Goal: Information Seeking & Learning: Find specific page/section

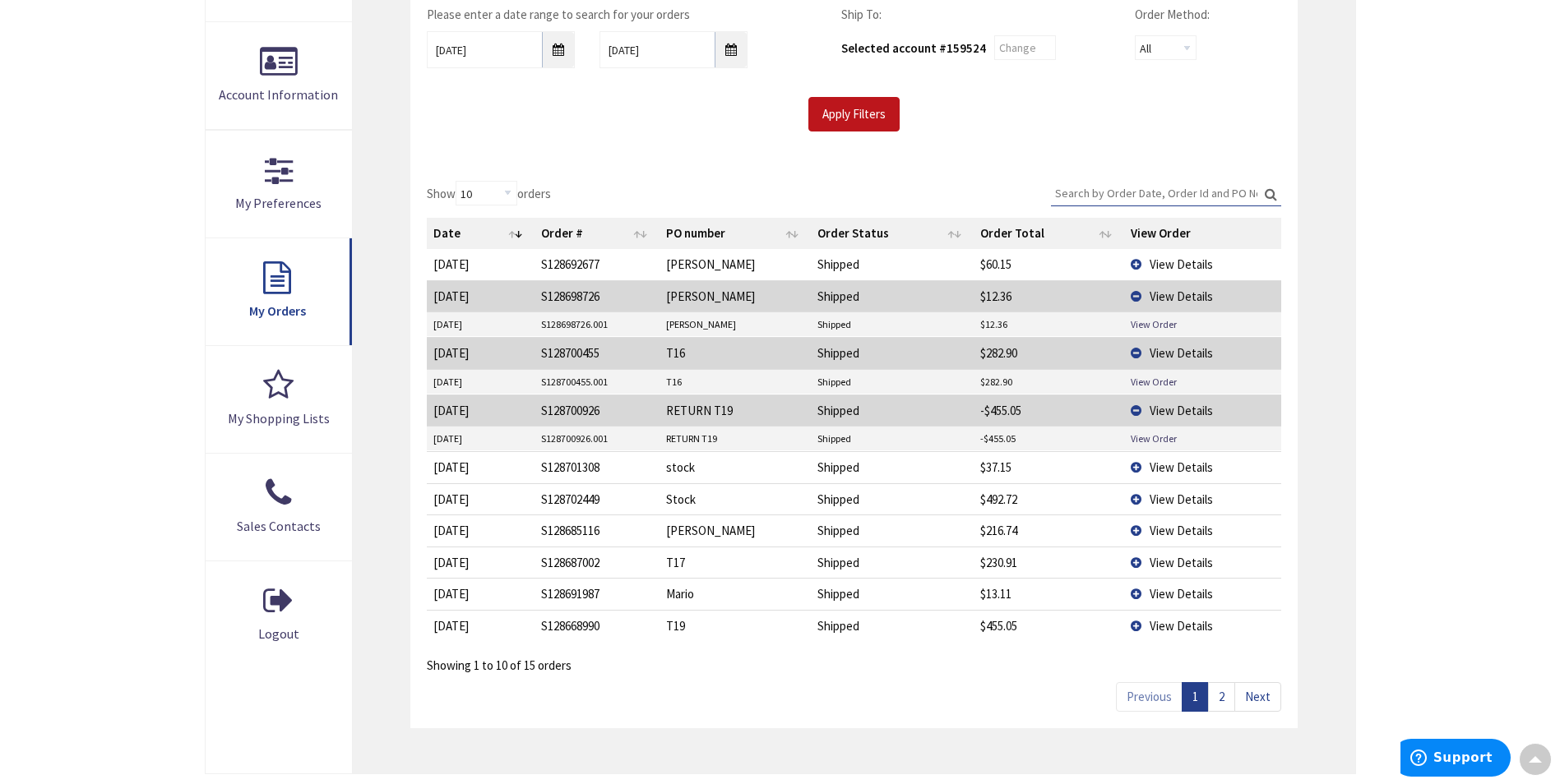
click at [1144, 566] on td "View Details" at bounding box center [1202, 562] width 156 height 32
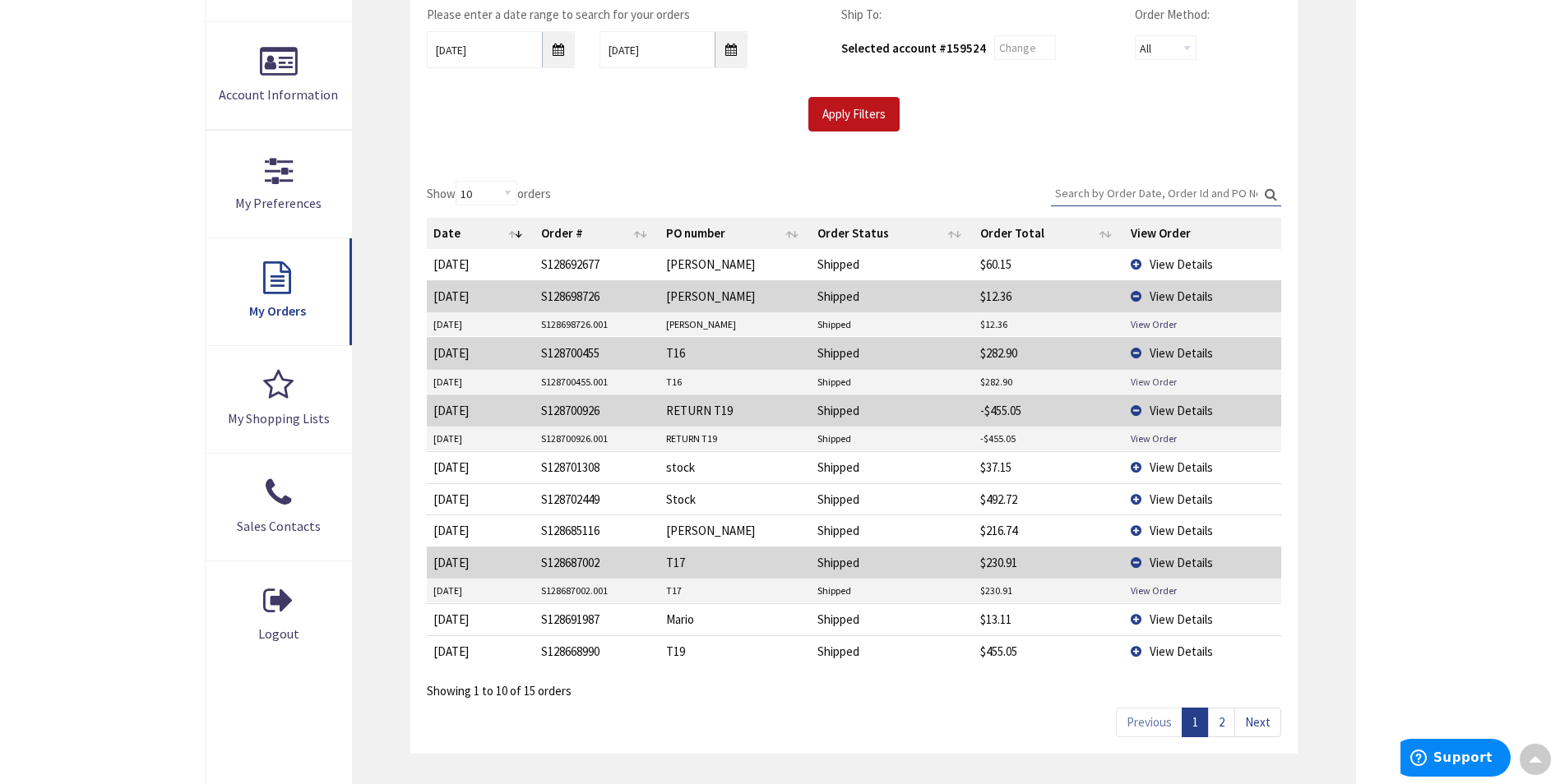
click at [1160, 384] on link "View Order" at bounding box center [1154, 381] width 46 height 14
click at [1145, 584] on link "View Order" at bounding box center [1154, 590] width 46 height 14
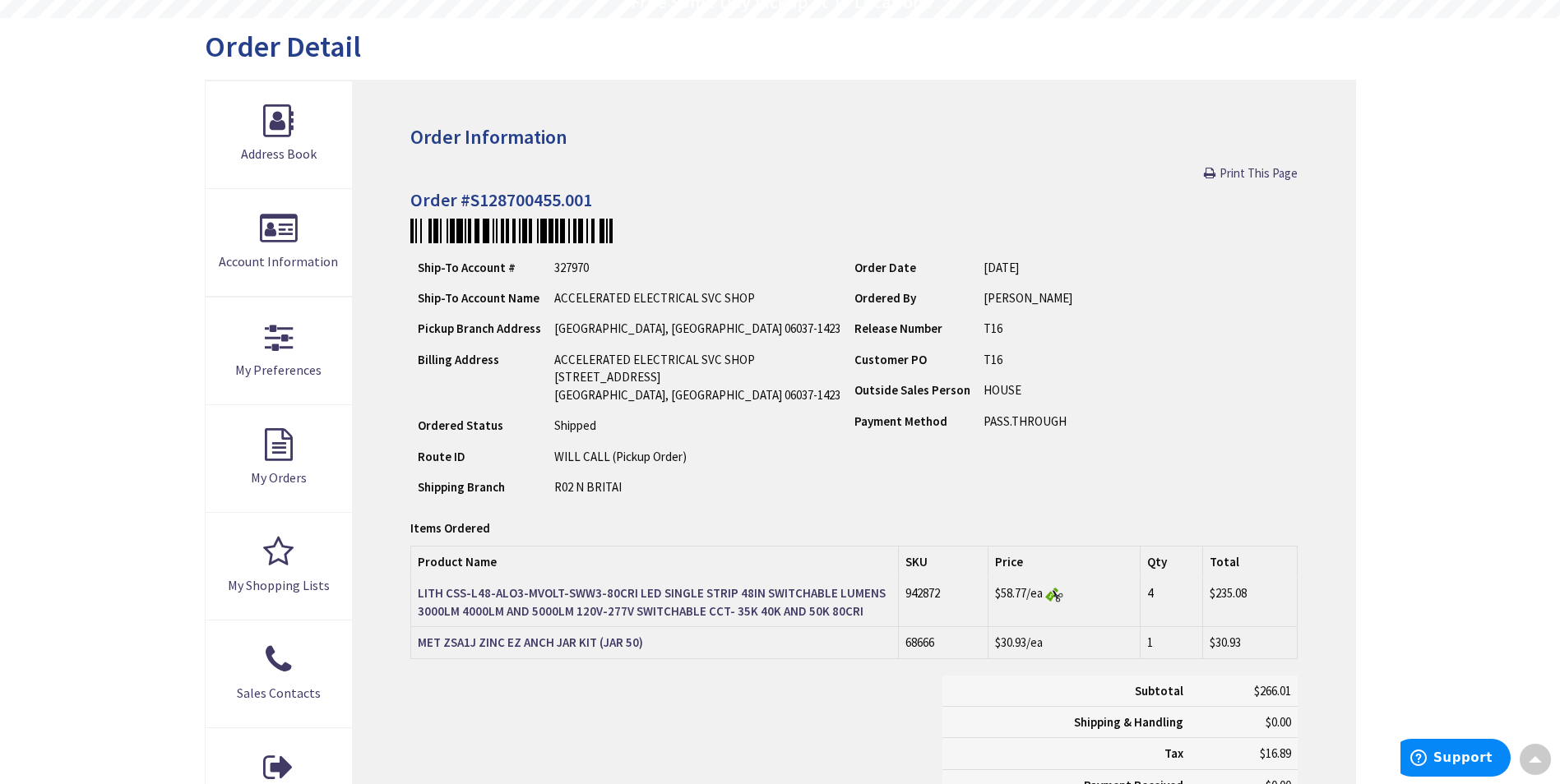
scroll to position [167, 0]
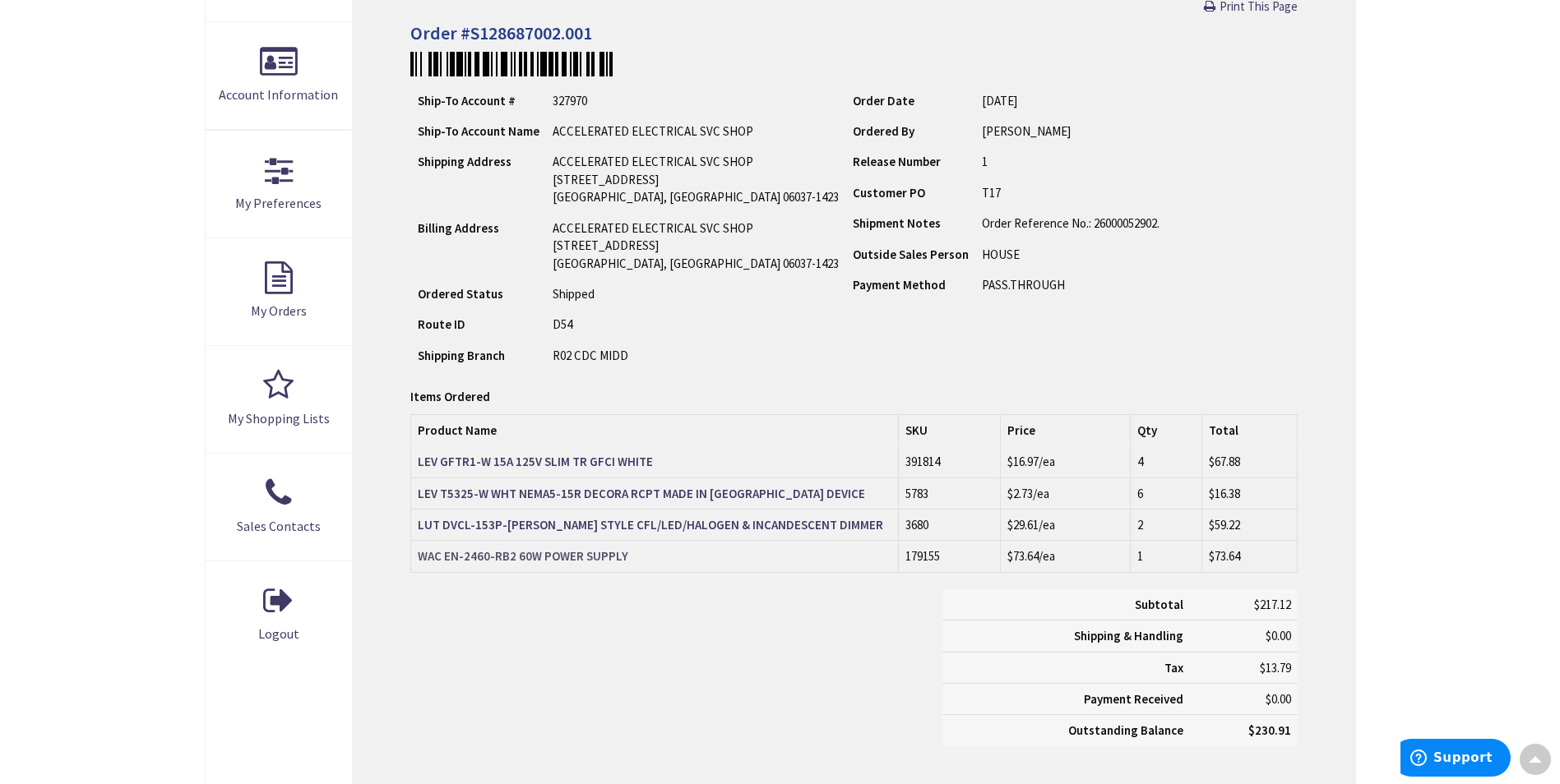
click at [599, 551] on strong "WAC EN-2460-RB2 60W POWER SUPPLY" at bounding box center [524, 556] width 211 height 15
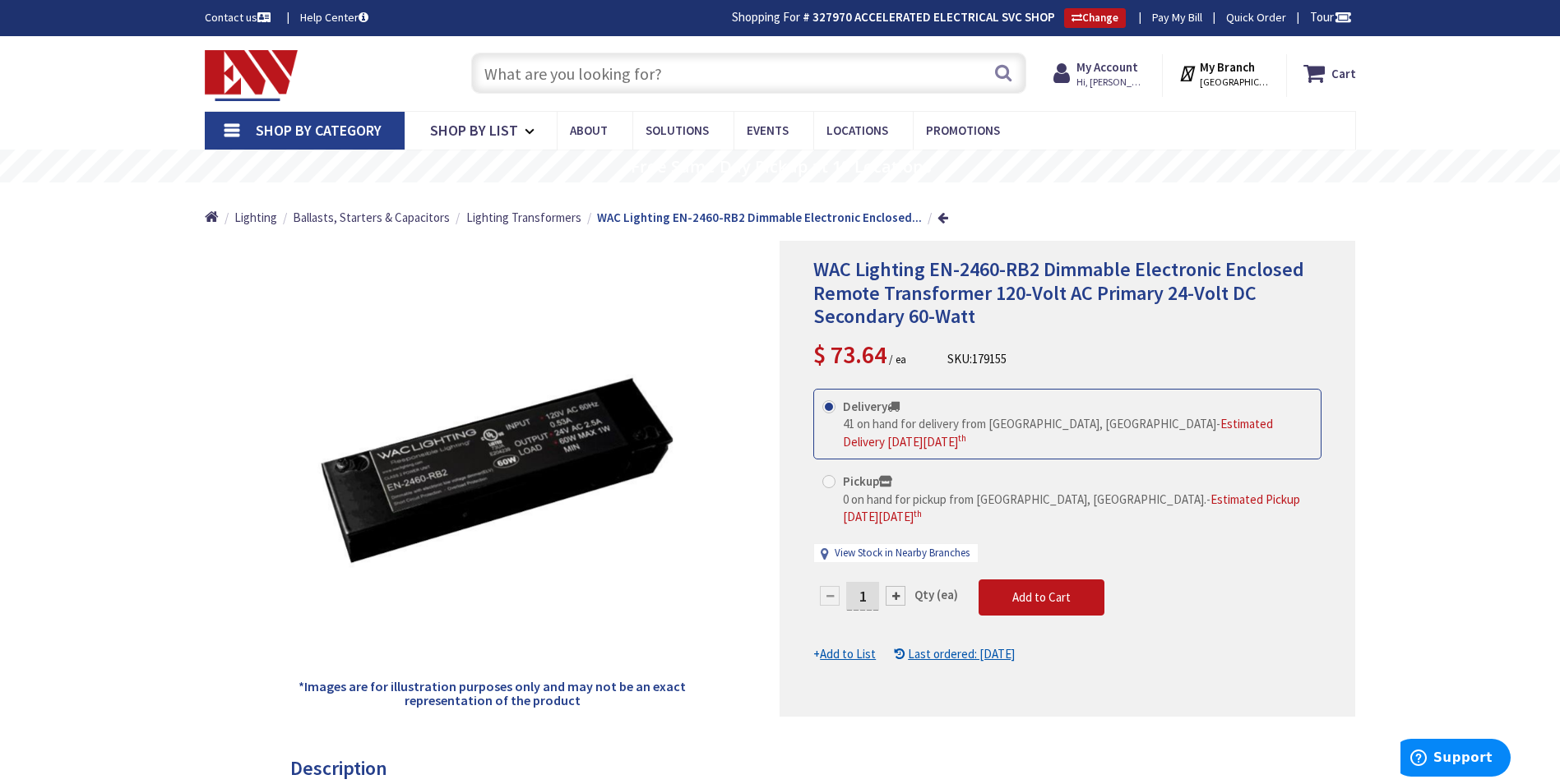
click at [625, 85] on input "text" at bounding box center [749, 73] width 555 height 41
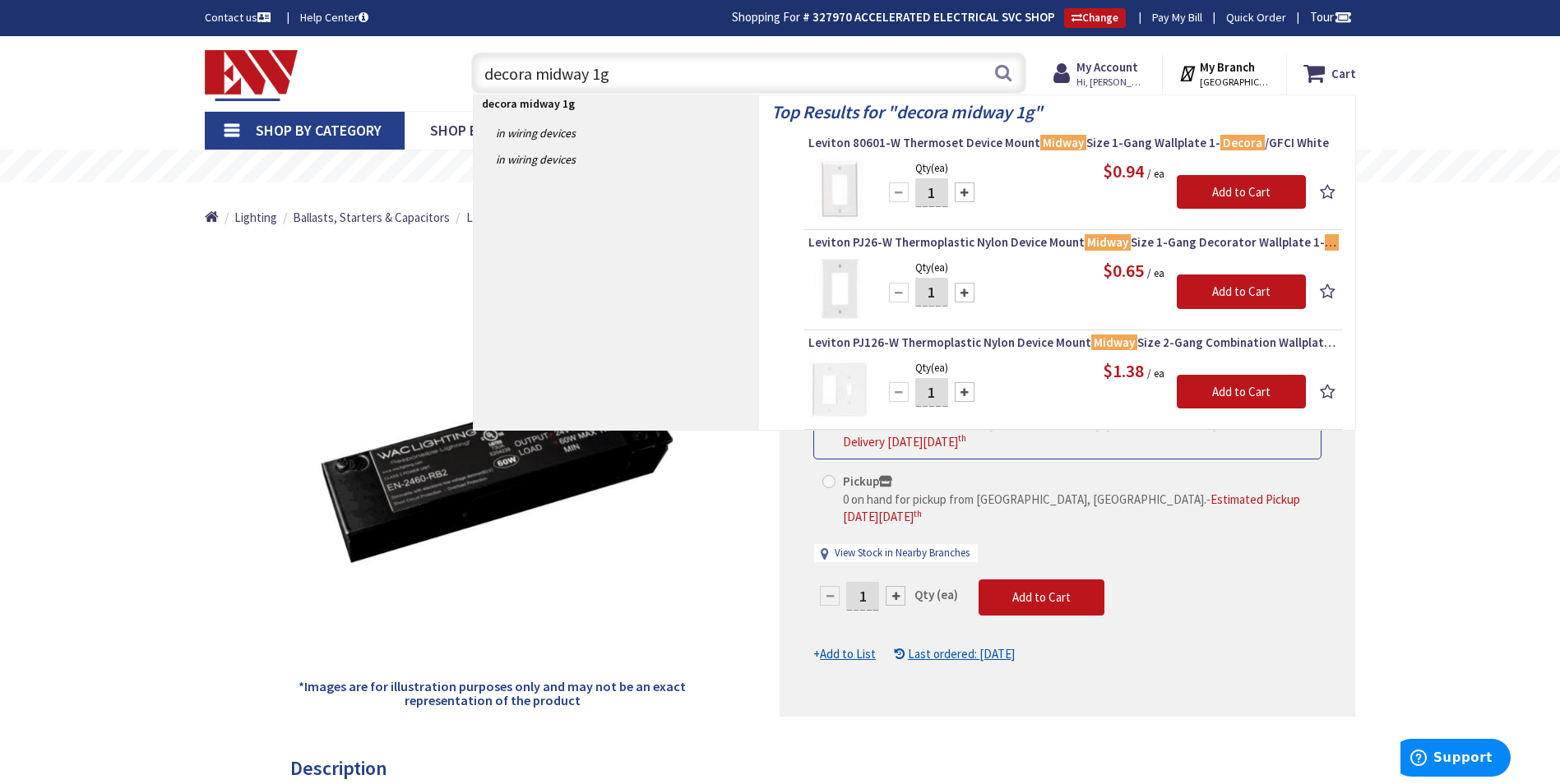
drag, startPoint x: 601, startPoint y: 74, endPoint x: 588, endPoint y: 80, distance: 14.3
click at [588, 80] on input "decora midway 1g" at bounding box center [749, 73] width 555 height 41
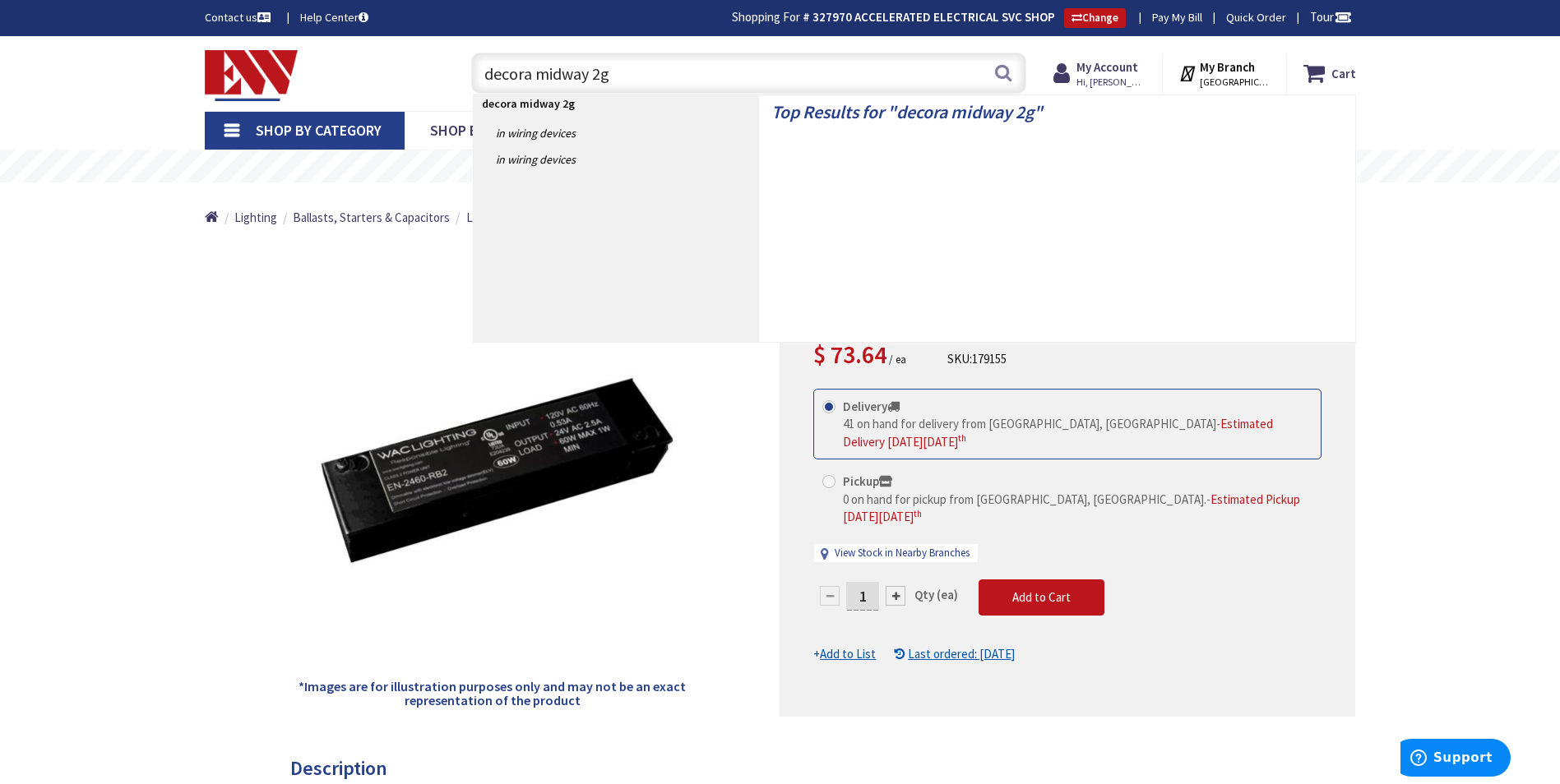
click at [650, 75] on input "decora midway 2g" at bounding box center [749, 73] width 555 height 41
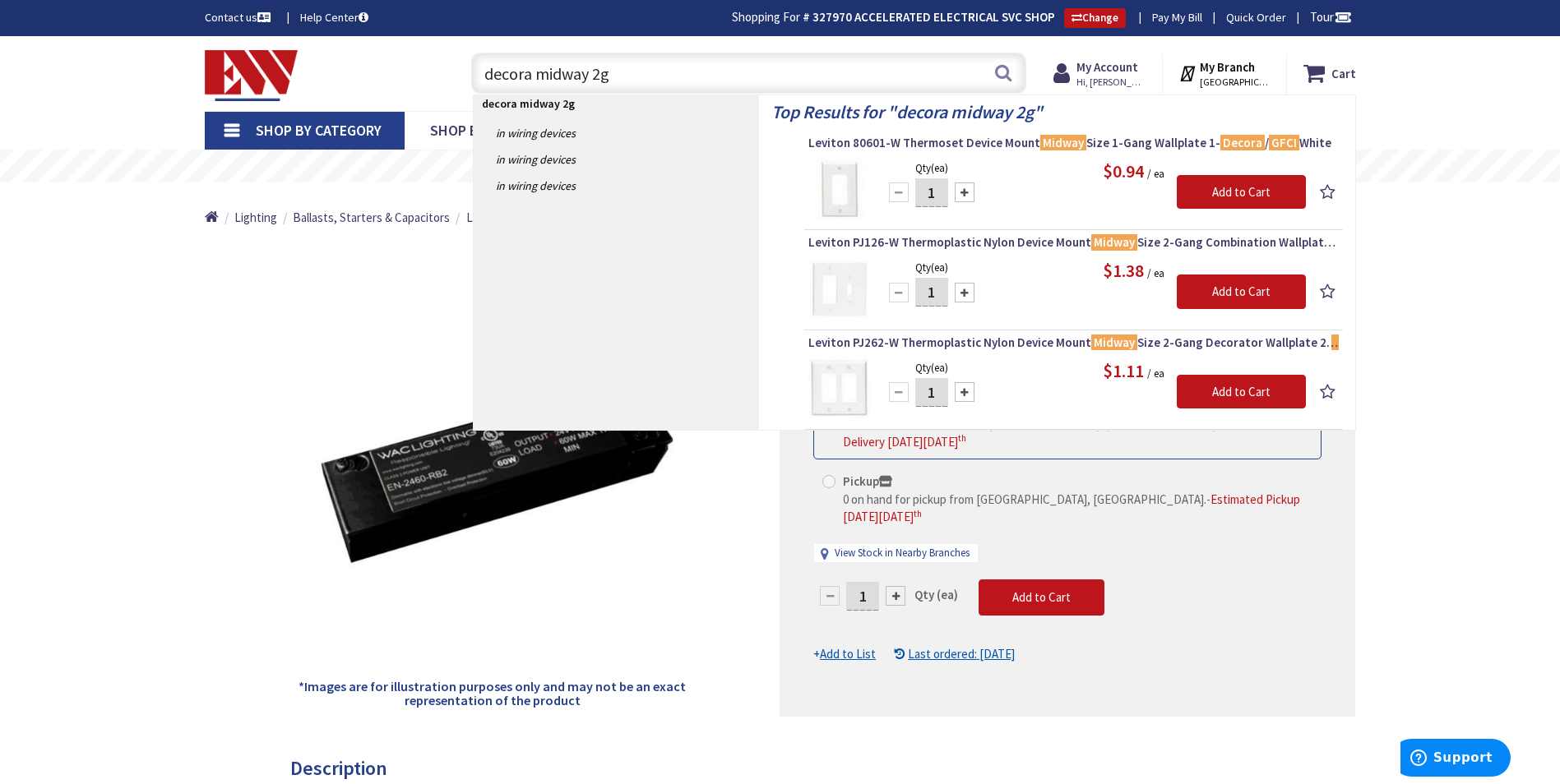
type input "decora midway 2g"
